Goal: Information Seeking & Learning: Understand process/instructions

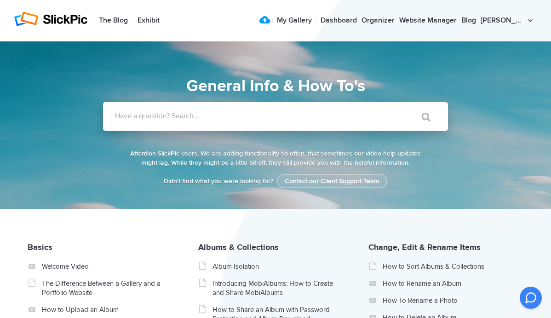
click at [206, 114] on label "Have a question? Search..." at bounding box center [287, 115] width 345 height 9
click at [206, 114] on input "Have a question? Search..." at bounding box center [257, 116] width 308 height 29
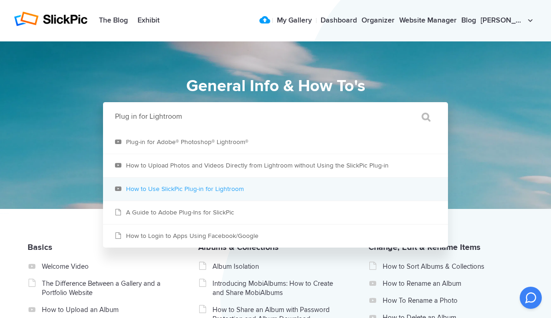
type input "Plug in for Lightroom"
click at [178, 190] on link "How to Use SlickPic Plug-in for Lightroom" at bounding box center [275, 189] width 345 height 23
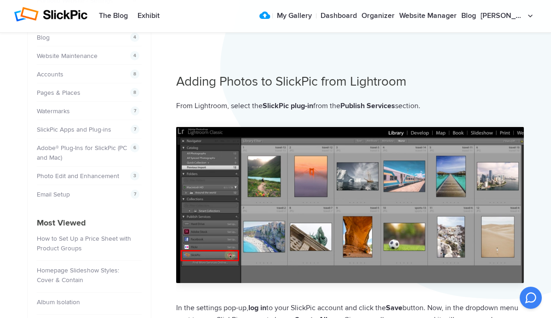
scroll to position [231, 0]
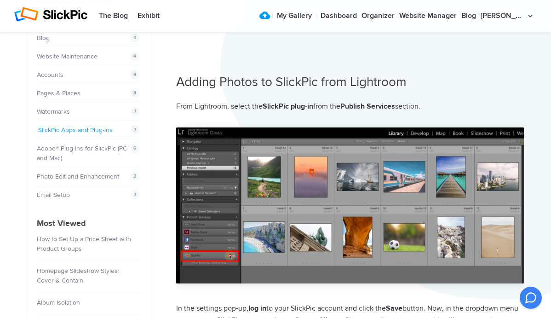
click at [96, 129] on link "SlickPic Apps and Plug-ins" at bounding box center [75, 130] width 75 height 8
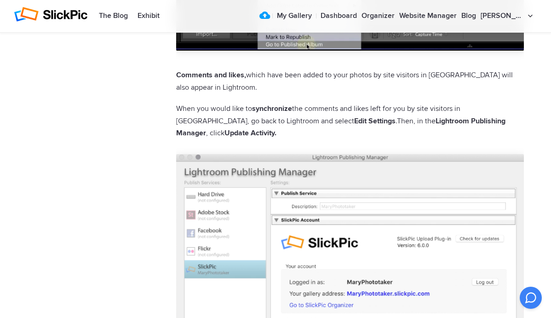
scroll to position [1335, 0]
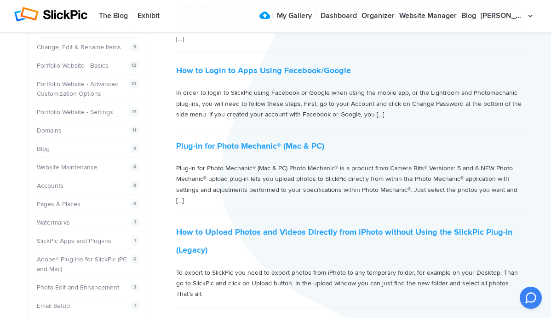
scroll to position [119, 0]
